Goal: Information Seeking & Learning: Get advice/opinions

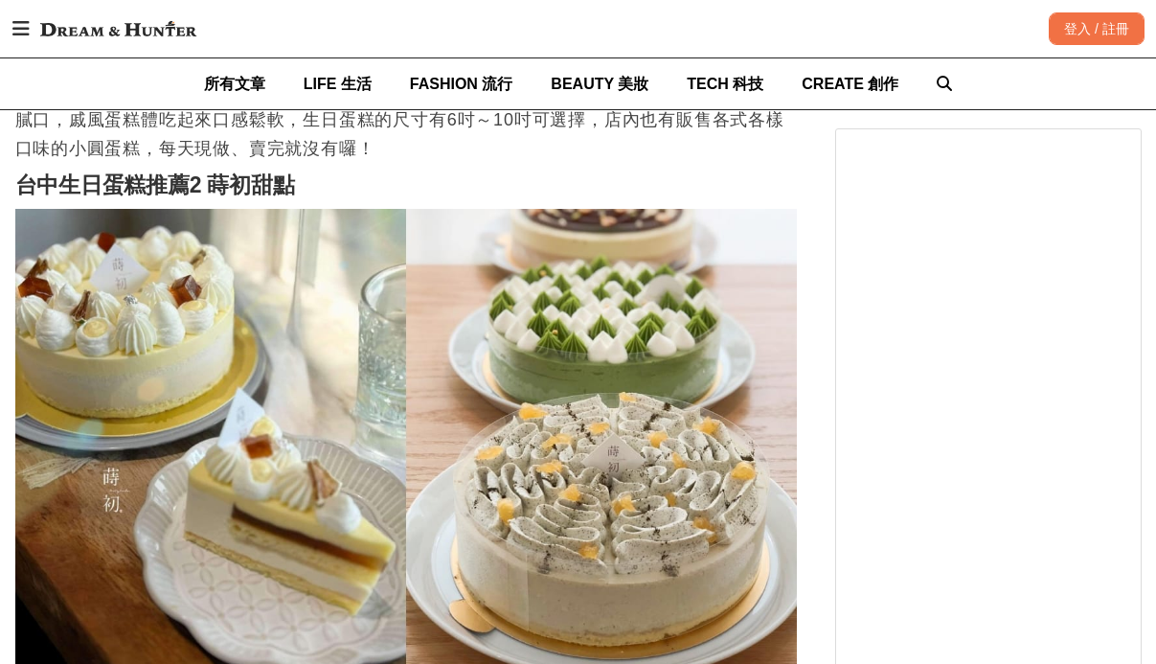
scroll to position [2011, 0]
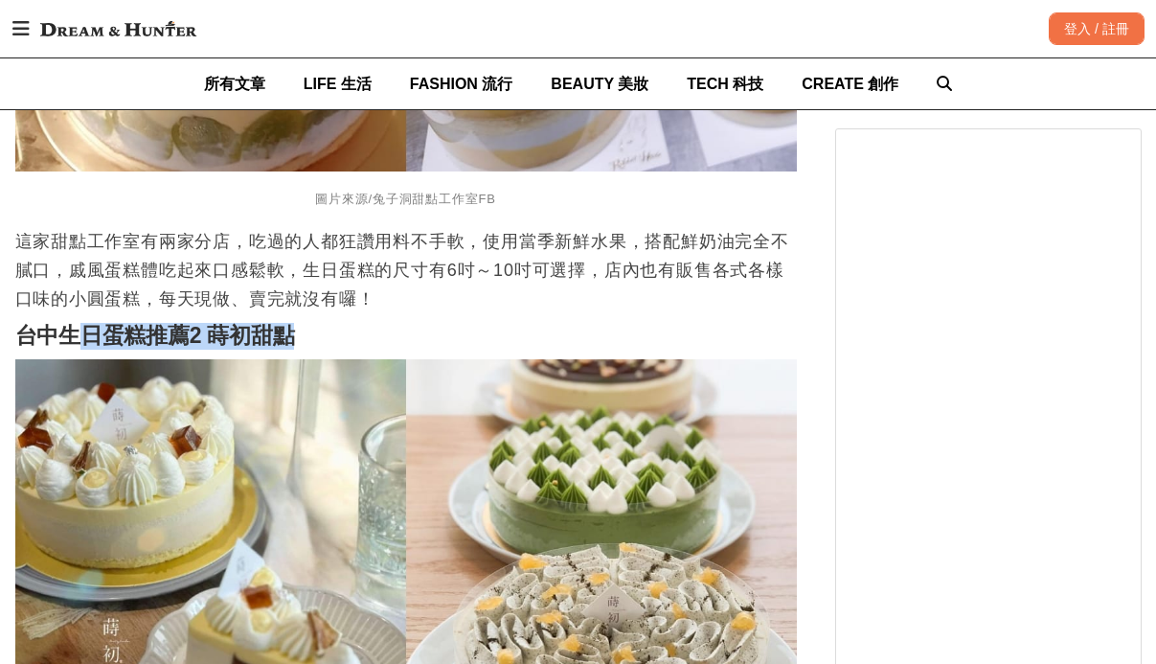
drag, startPoint x: 296, startPoint y: 320, endPoint x: 79, endPoint y: 310, distance: 216.6
click at [82, 323] on h2 "台中生日蛋糕推薦2 蒔初甜點" at bounding box center [405, 336] width 781 height 27
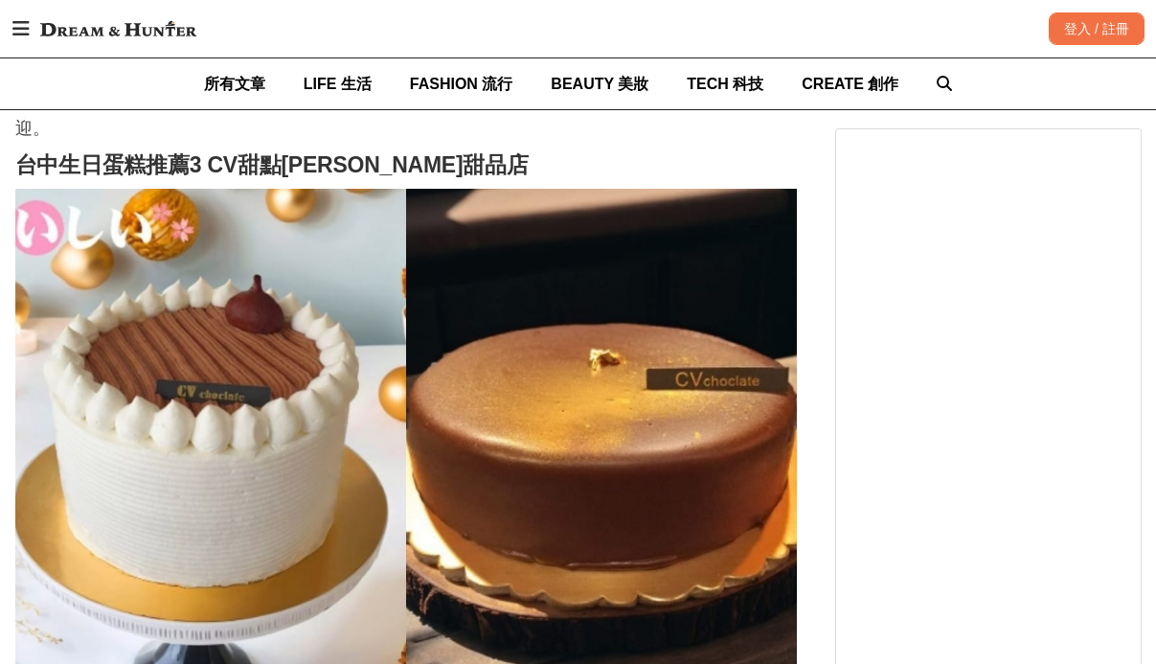
scroll to position [2872, 0]
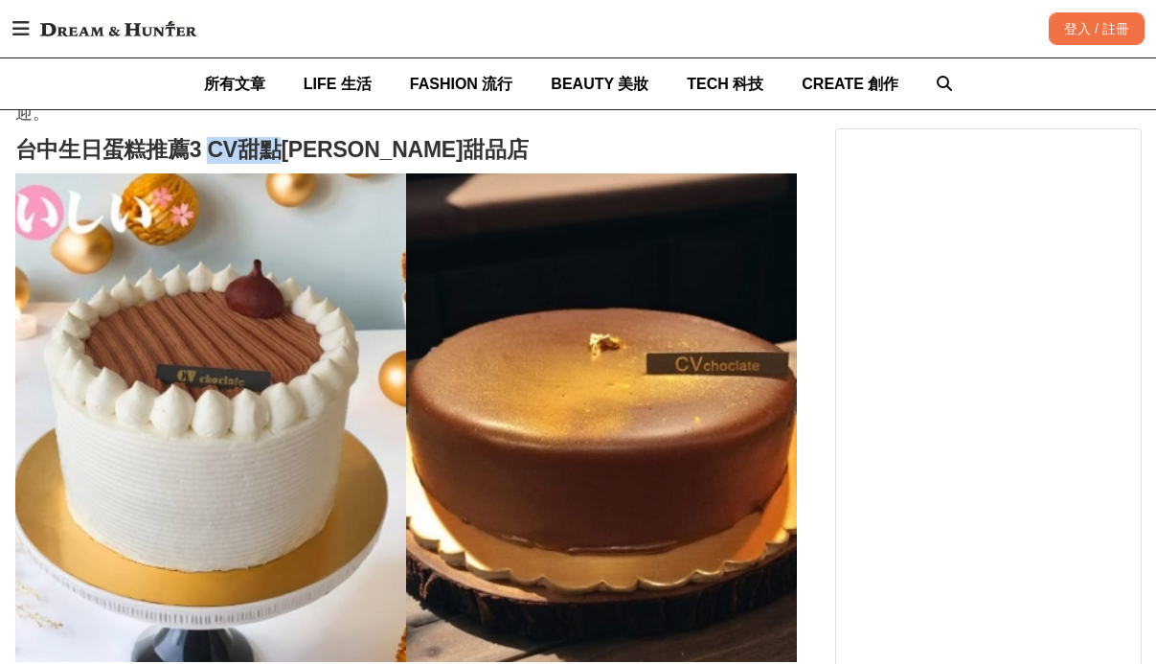
drag, startPoint x: 210, startPoint y: 128, endPoint x: 278, endPoint y: 133, distance: 68.1
click at [278, 137] on strong "台中生日蛋糕推薦3 CV甜點[PERSON_NAME]甜品店" at bounding box center [271, 149] width 513 height 25
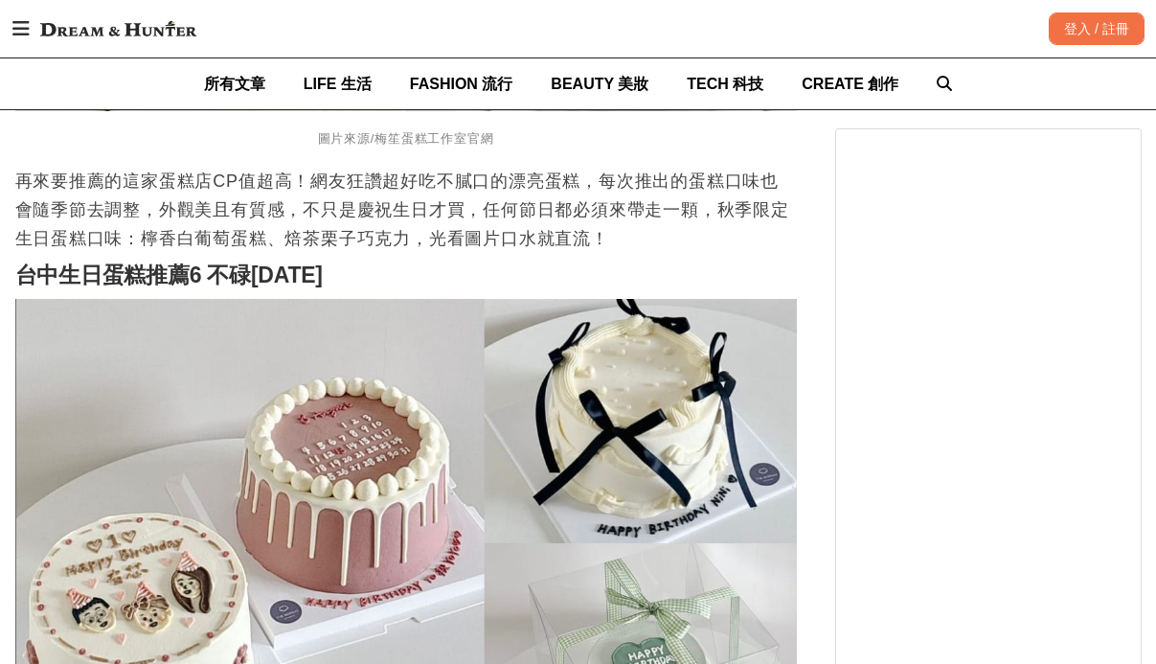
scroll to position [4787, 0]
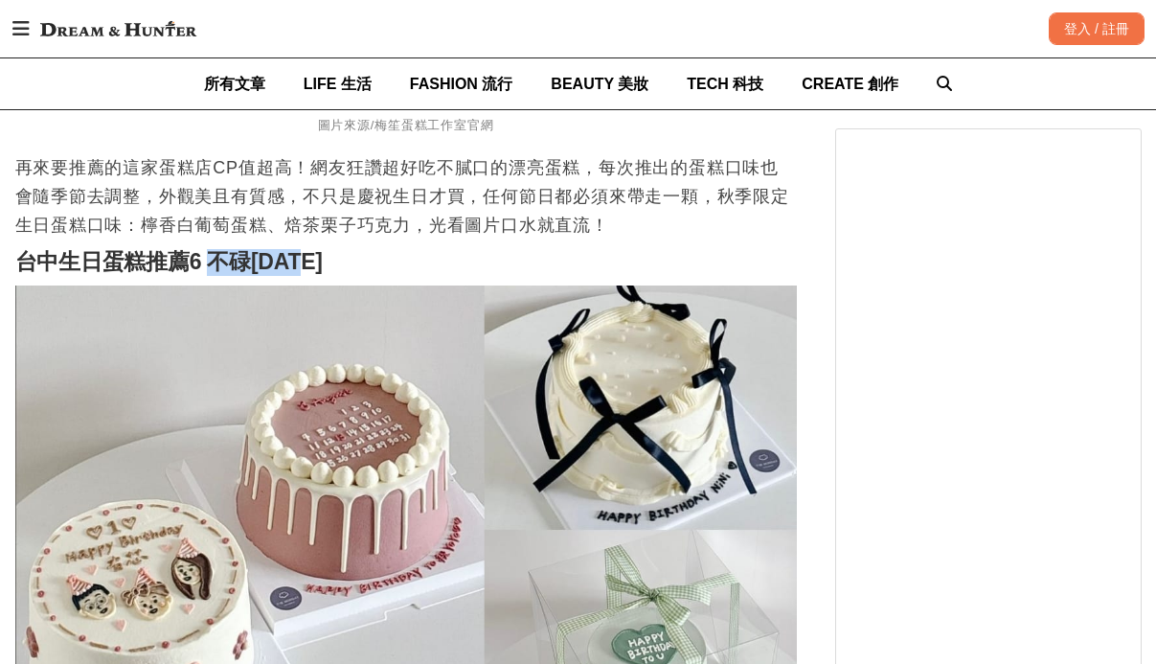
drag, startPoint x: 205, startPoint y: 246, endPoint x: 721, endPoint y: 11, distance: 567.3
click at [323, 249] on strong "台中生日蛋糕推薦6 不碌[DATE]" at bounding box center [168, 261] width 307 height 25
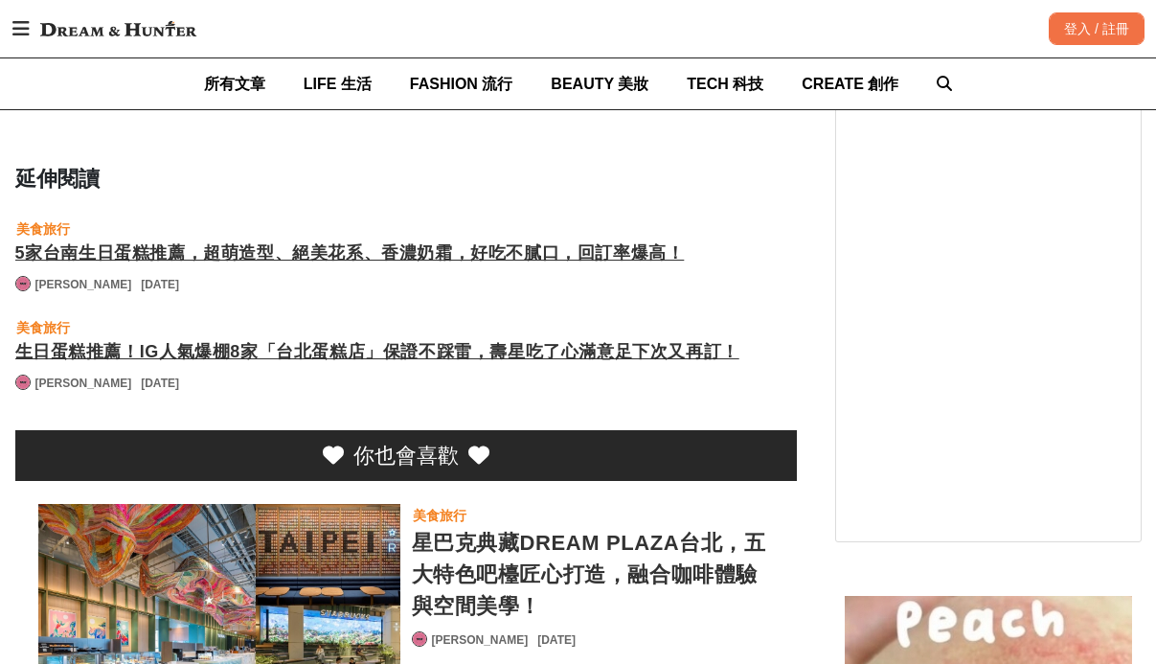
scroll to position [5745, 0]
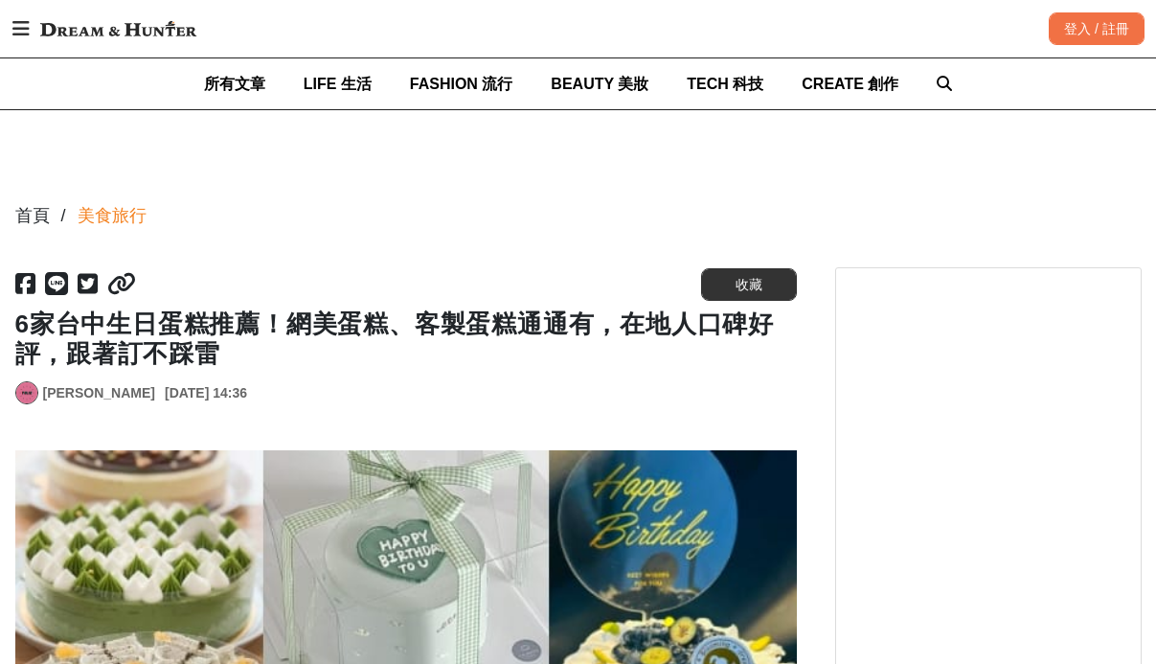
scroll to position [96, 0]
